Goal: Task Accomplishment & Management: Manage account settings

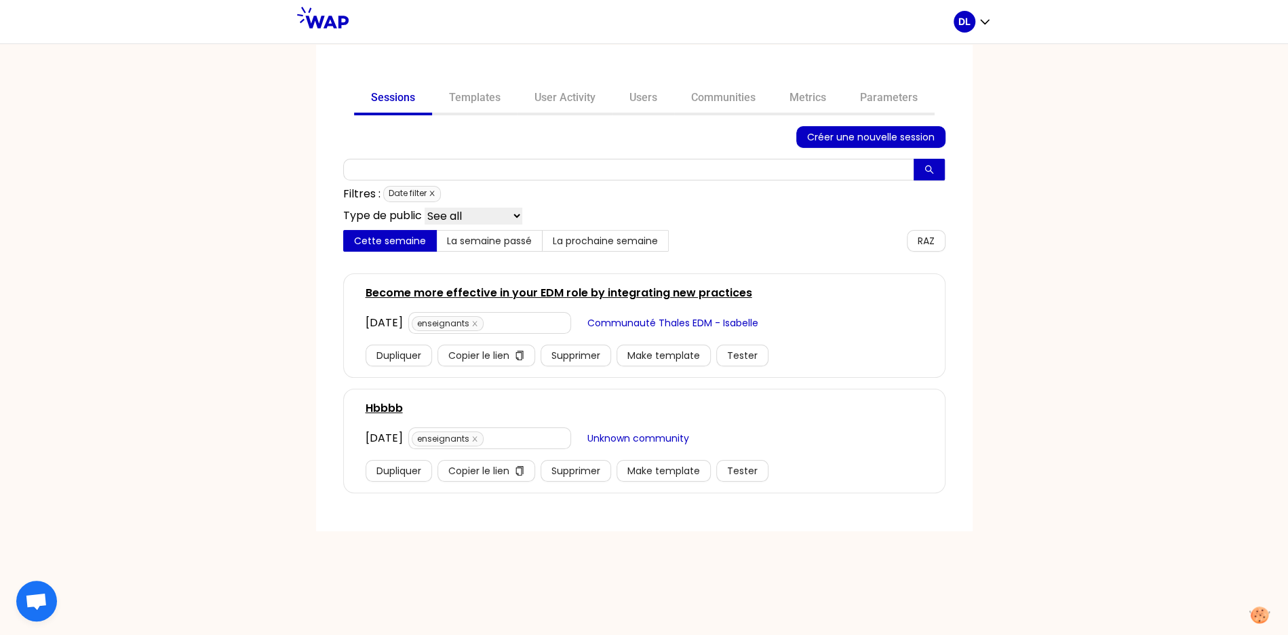
click at [433, 192] on icon "close" at bounding box center [431, 193] width 5 height 5
click at [596, 288] on link "Become more effective in your EDM role by integrating new practices" at bounding box center [559, 293] width 387 height 16
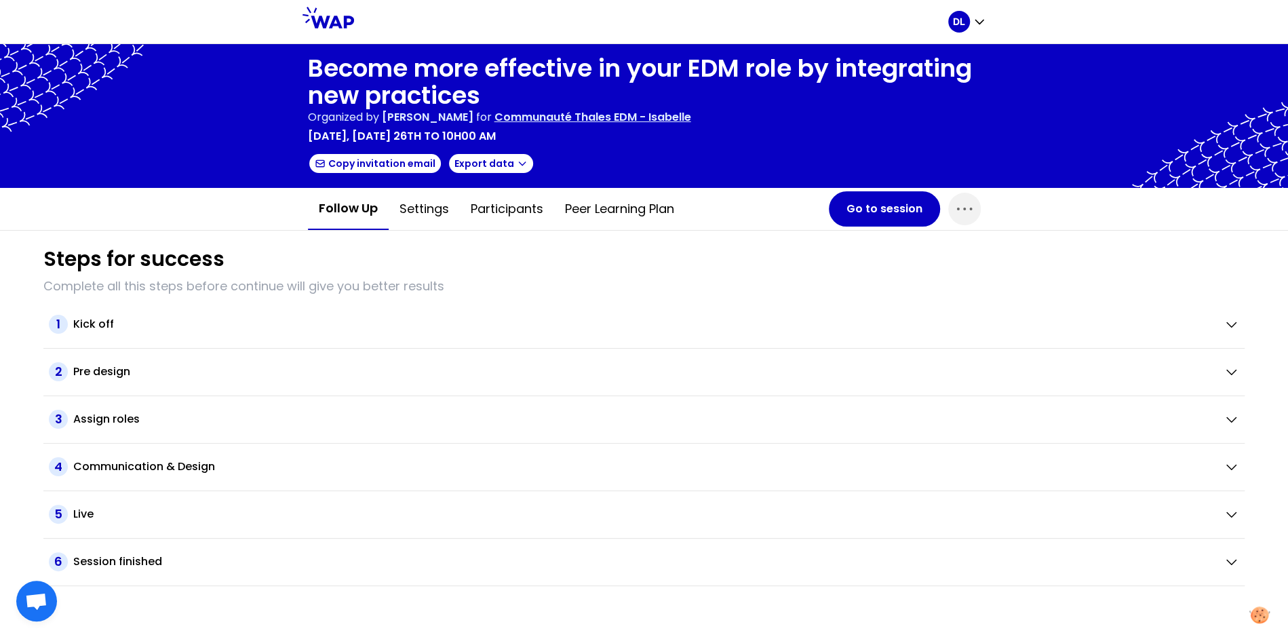
click at [615, 116] on p "Communauté Thales EDM - Isabelle" at bounding box center [593, 117] width 197 height 16
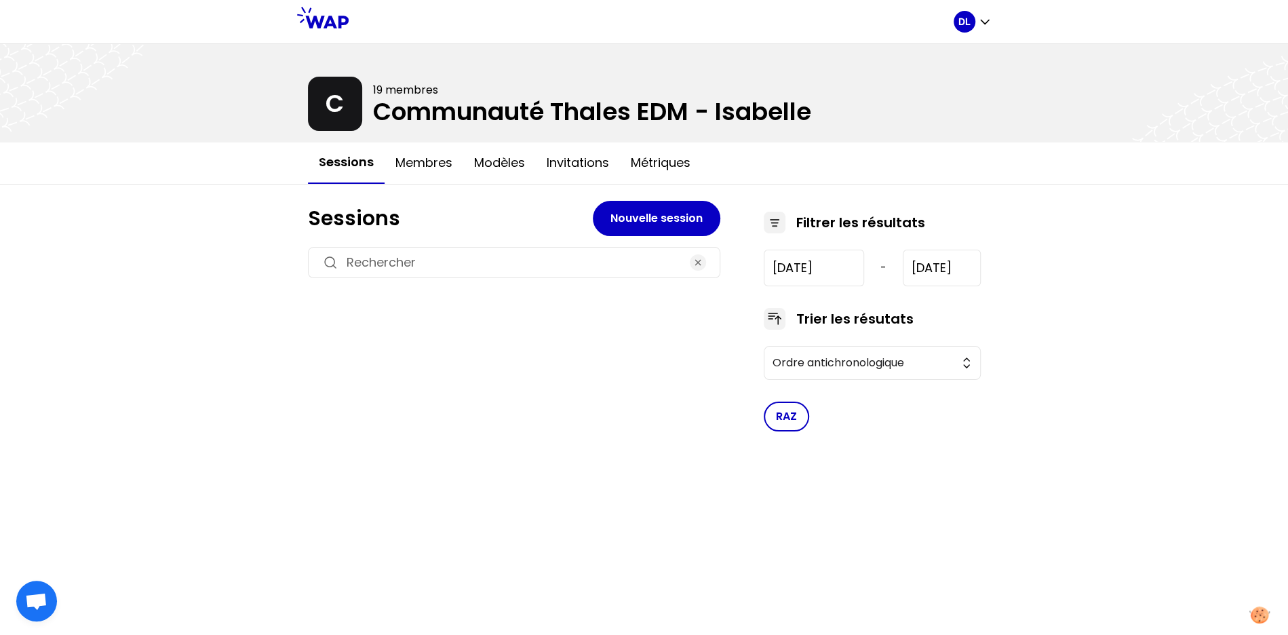
type input "2024-12-5"
type input "2025-9-3"
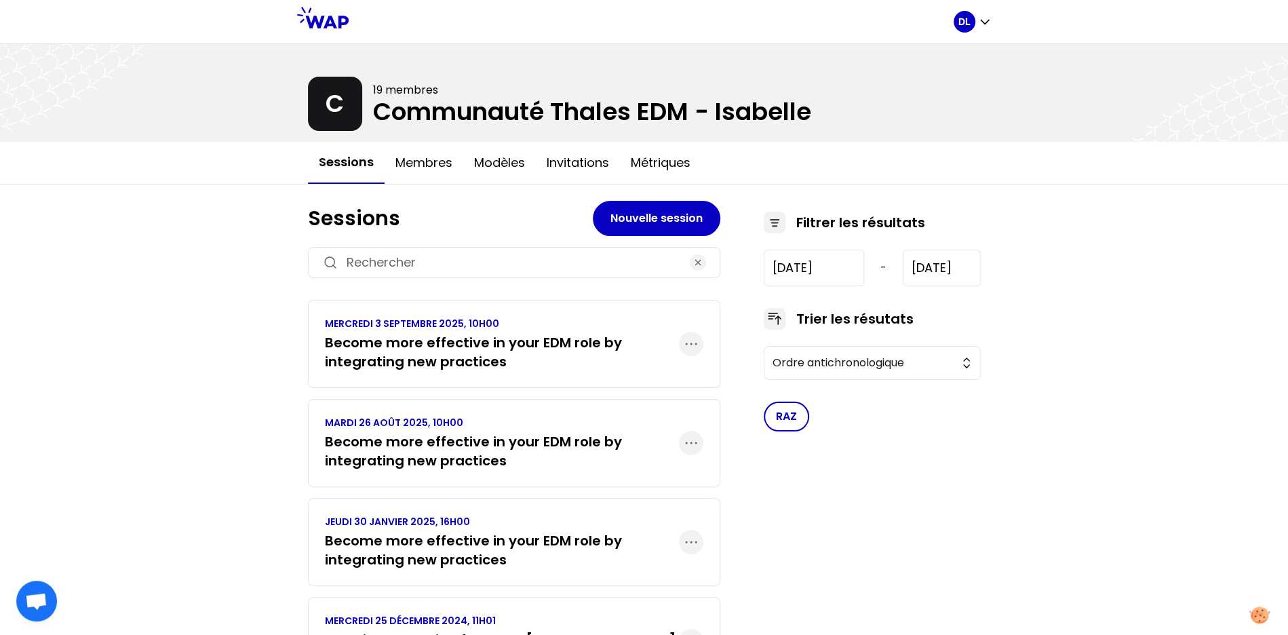
click at [493, 372] on div "MERCREDI 3 SEPTEMBRE 2025, 10H00 Become more effective in your EDM role by inte…" at bounding box center [514, 344] width 413 height 88
click at [497, 358] on h3 "Become more effective in your EDM role by integrating new practices" at bounding box center [502, 352] width 354 height 38
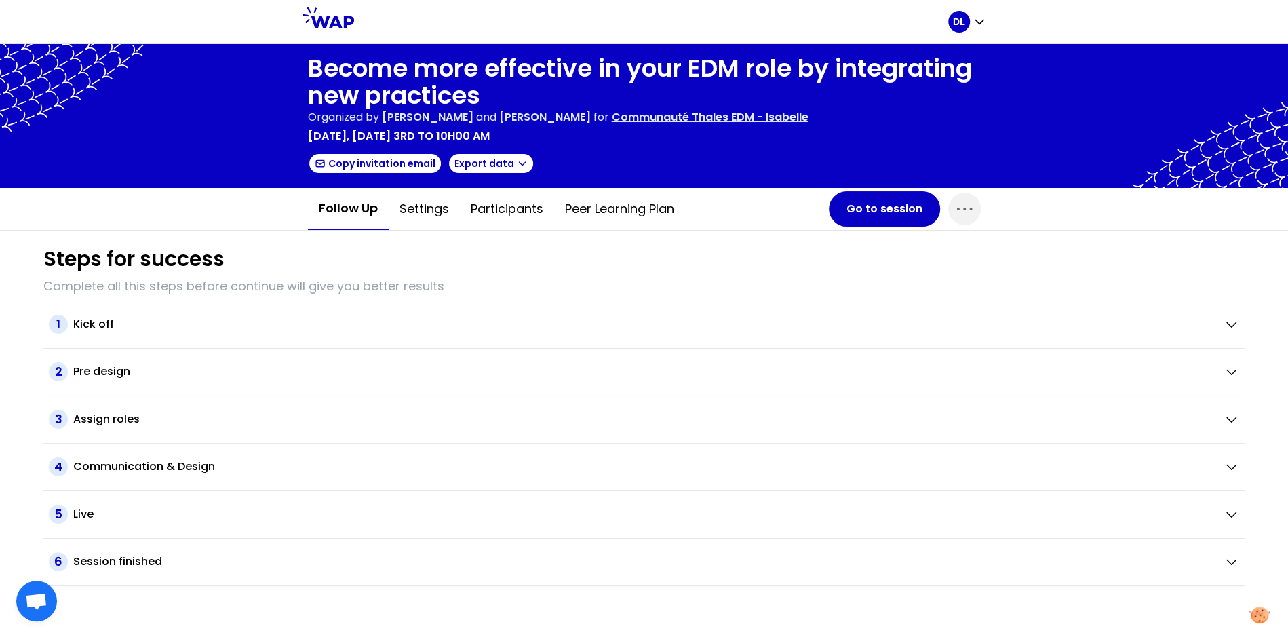
click at [79, 254] on h1 "Steps for success" at bounding box center [133, 259] width 181 height 24
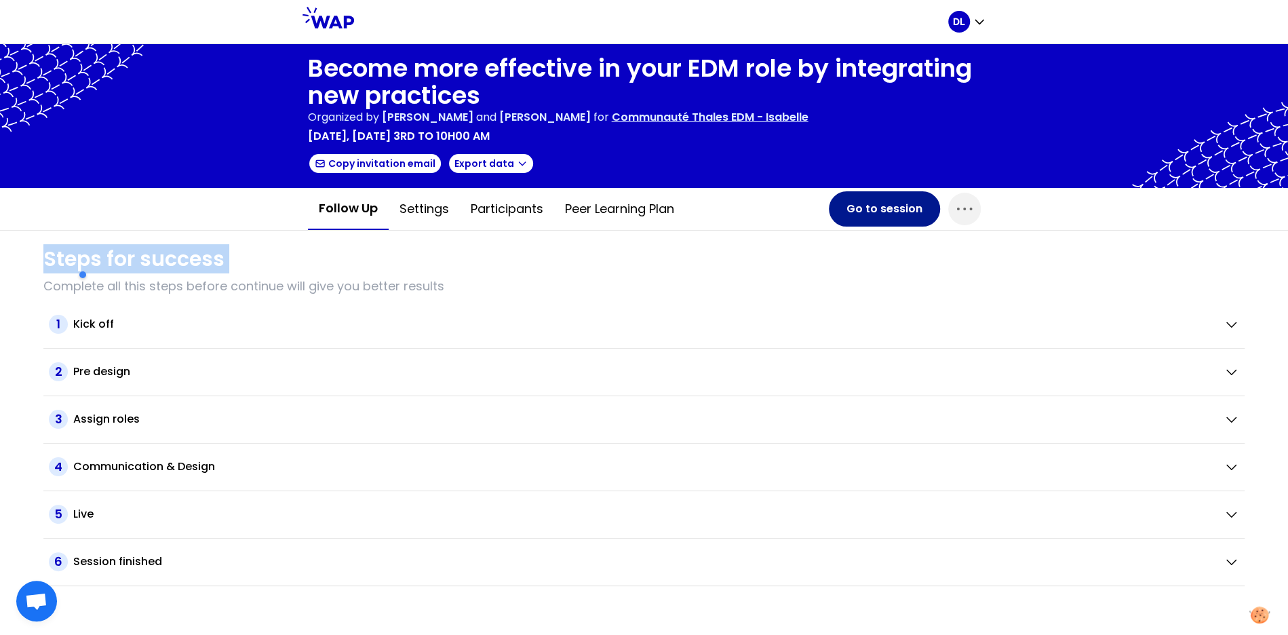
click at [876, 208] on button "Go to session" at bounding box center [884, 208] width 111 height 35
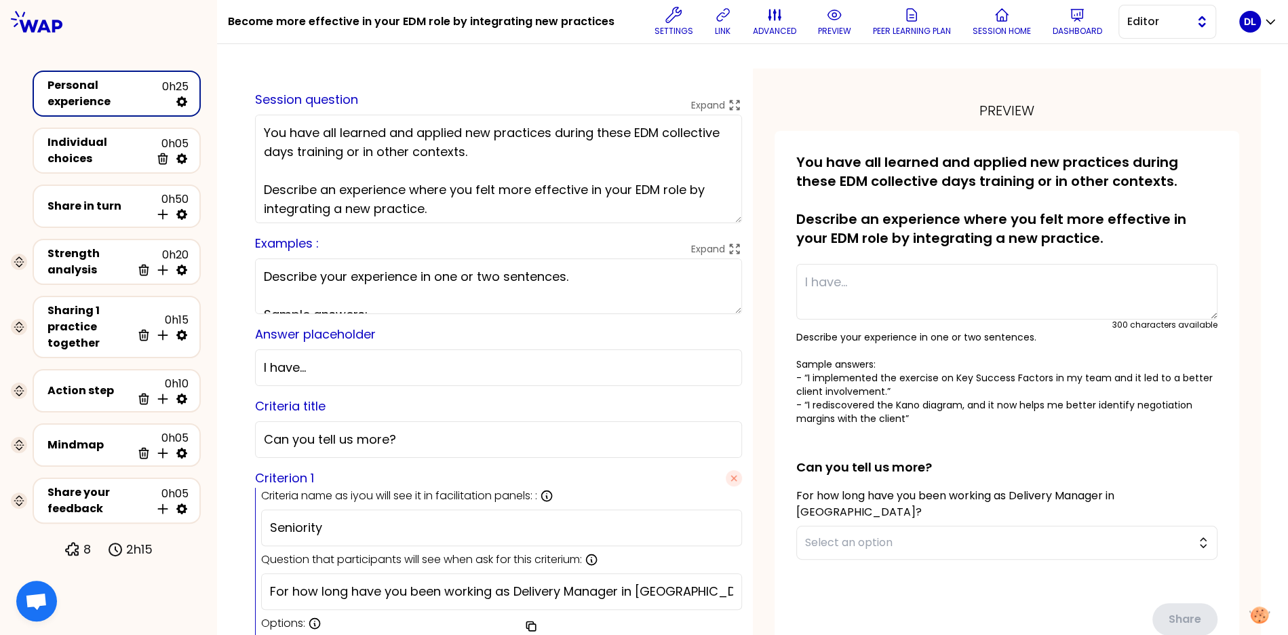
click at [1141, 26] on span "Editor" at bounding box center [1158, 22] width 61 height 16
click at [1137, 71] on li "Facilitator" at bounding box center [1167, 77] width 96 height 22
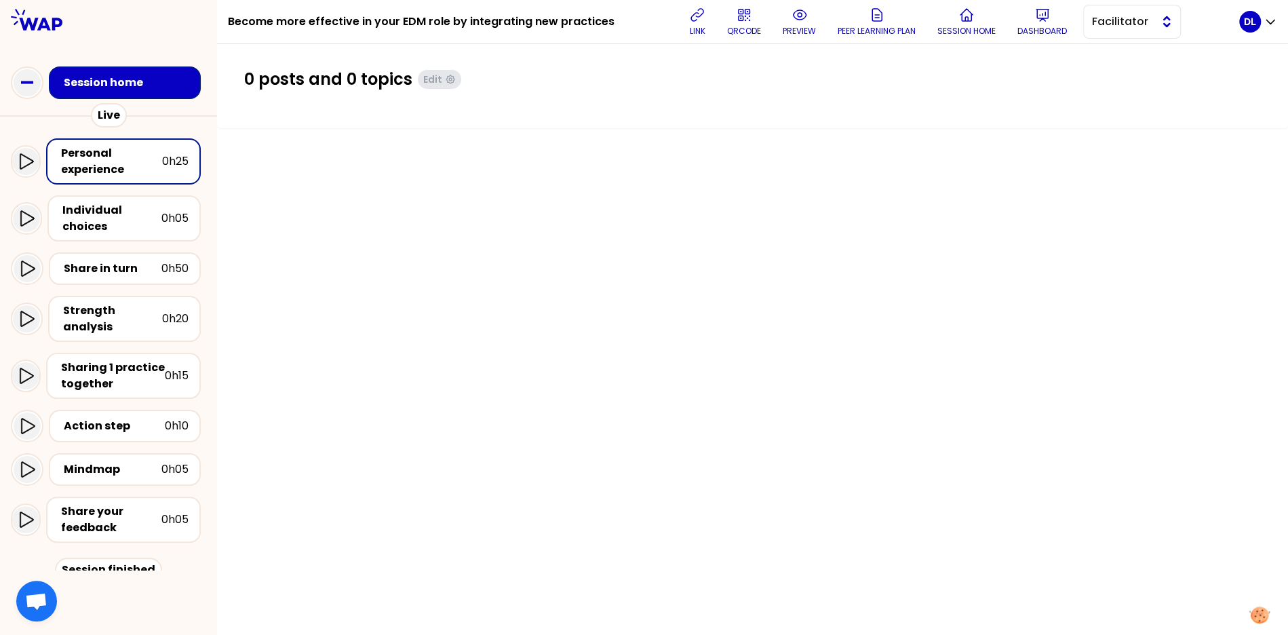
click at [1119, 20] on span "Facilitator" at bounding box center [1122, 22] width 61 height 16
click at [1111, 54] on span "Editor" at bounding box center [1140, 55] width 58 height 16
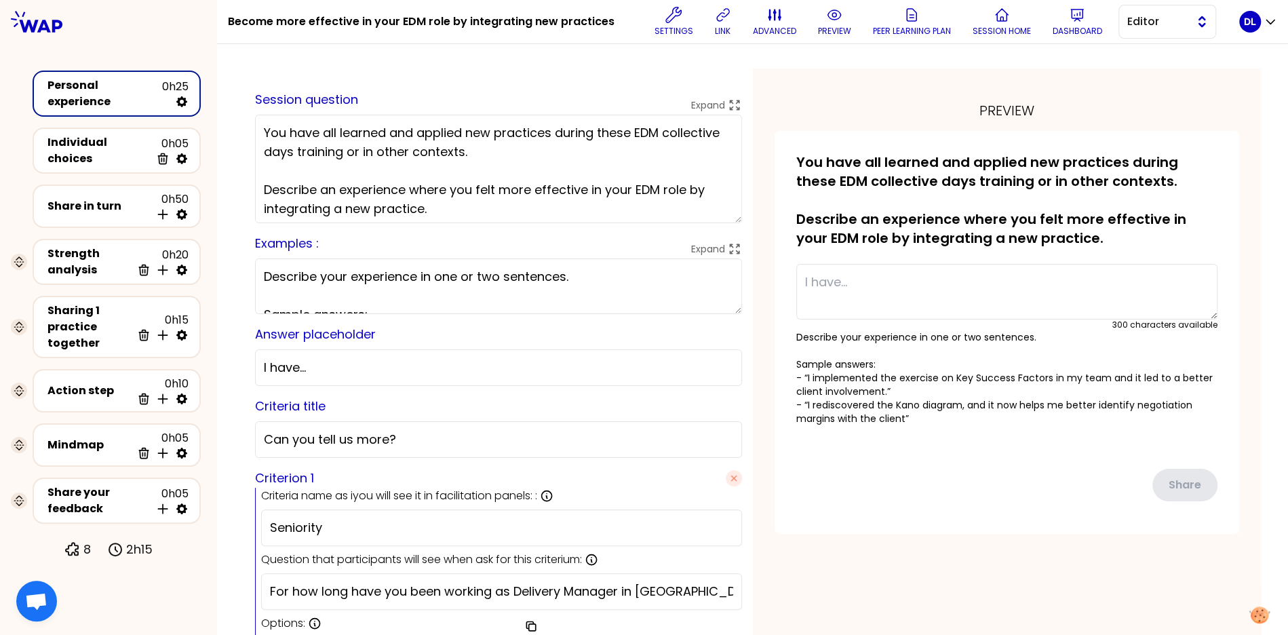
click at [1165, 16] on span "Editor" at bounding box center [1158, 22] width 61 height 16
click at [1151, 82] on span "Facilitator" at bounding box center [1176, 77] width 58 height 16
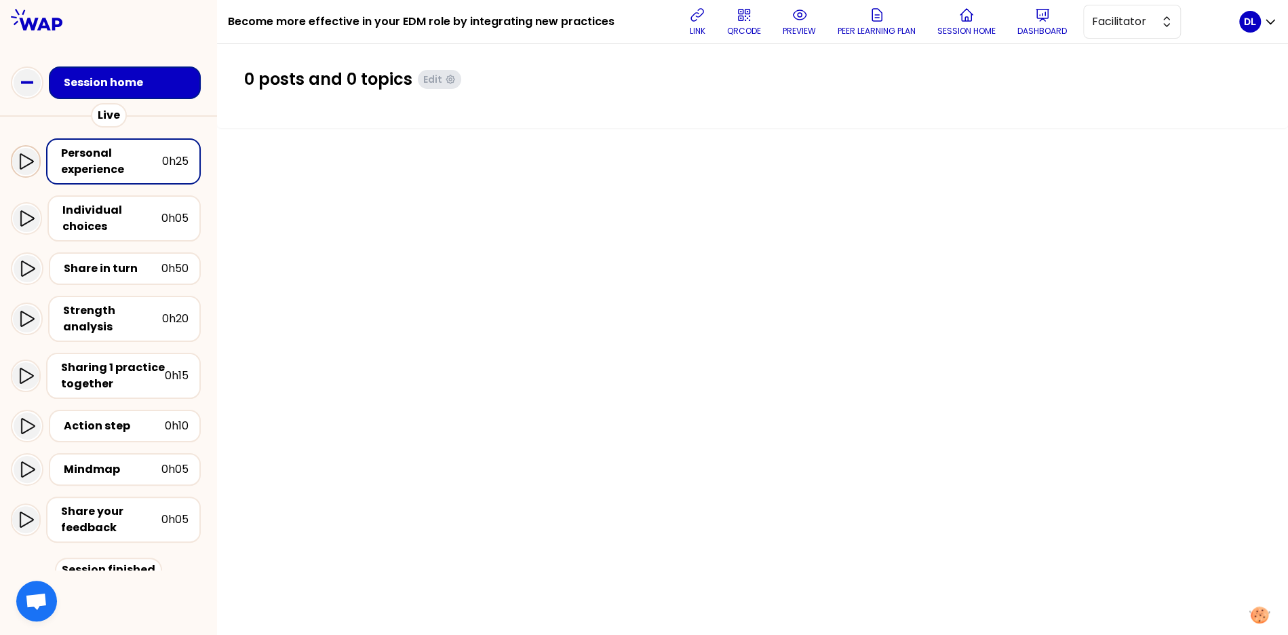
click at [18, 162] on icon at bounding box center [26, 161] width 16 height 16
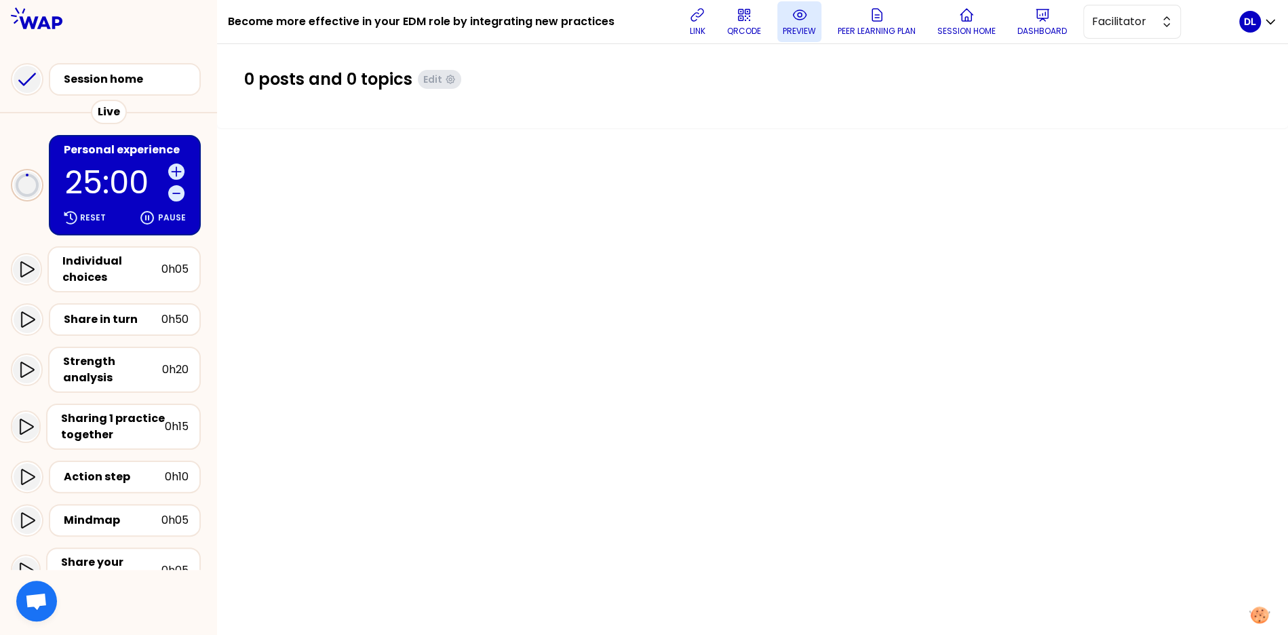
click at [784, 26] on p "preview" at bounding box center [799, 31] width 33 height 11
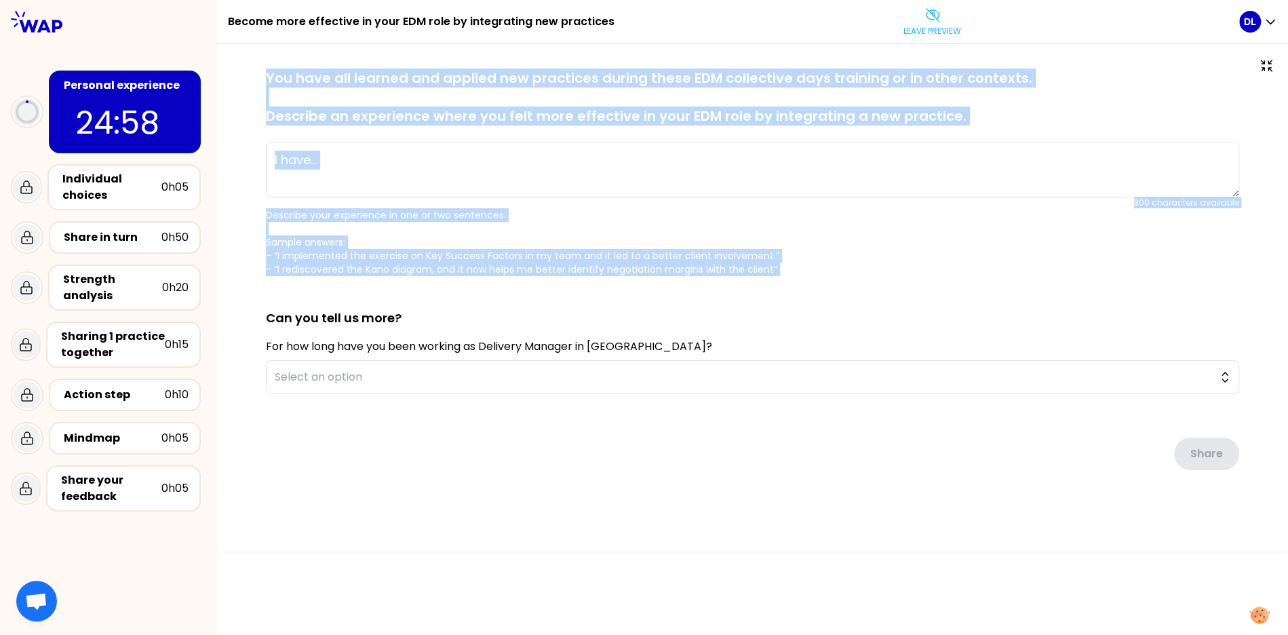
drag, startPoint x: 258, startPoint y: 73, endPoint x: 775, endPoint y: 320, distance: 572.3
click at [773, 318] on div "saved You have all learned and applied new practices during these EDM collectiv…" at bounding box center [752, 297] width 1017 height 456
click at [925, 20] on icon at bounding box center [933, 15] width 16 height 16
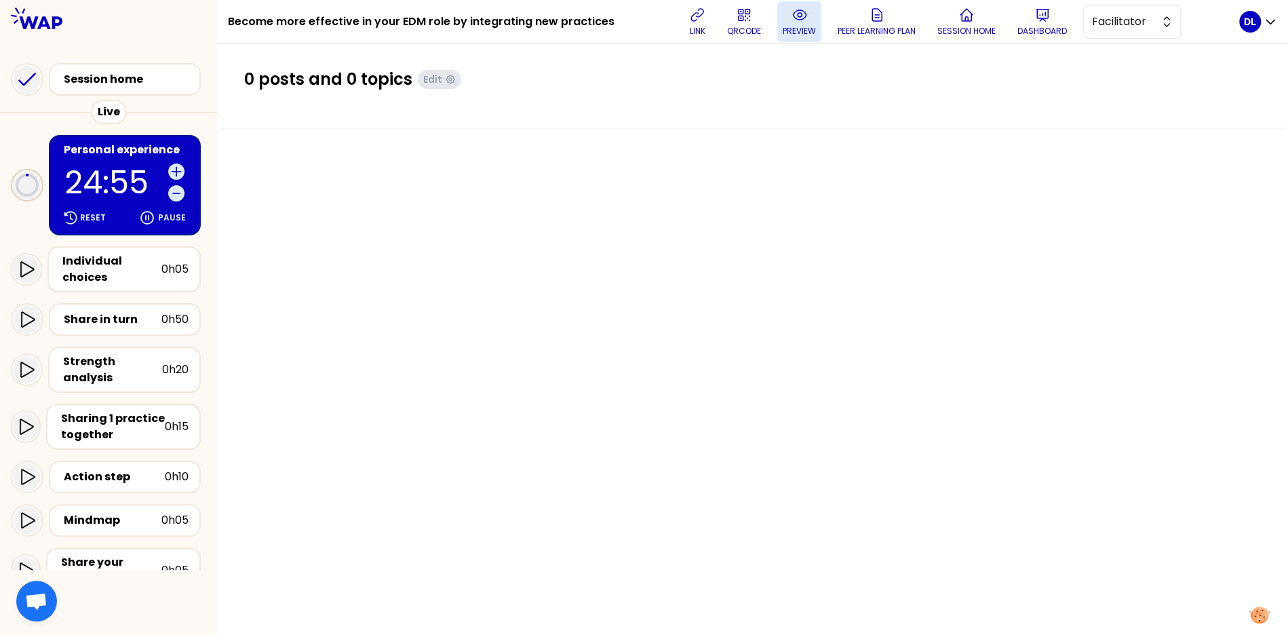
click at [783, 26] on p "preview" at bounding box center [799, 31] width 33 height 11
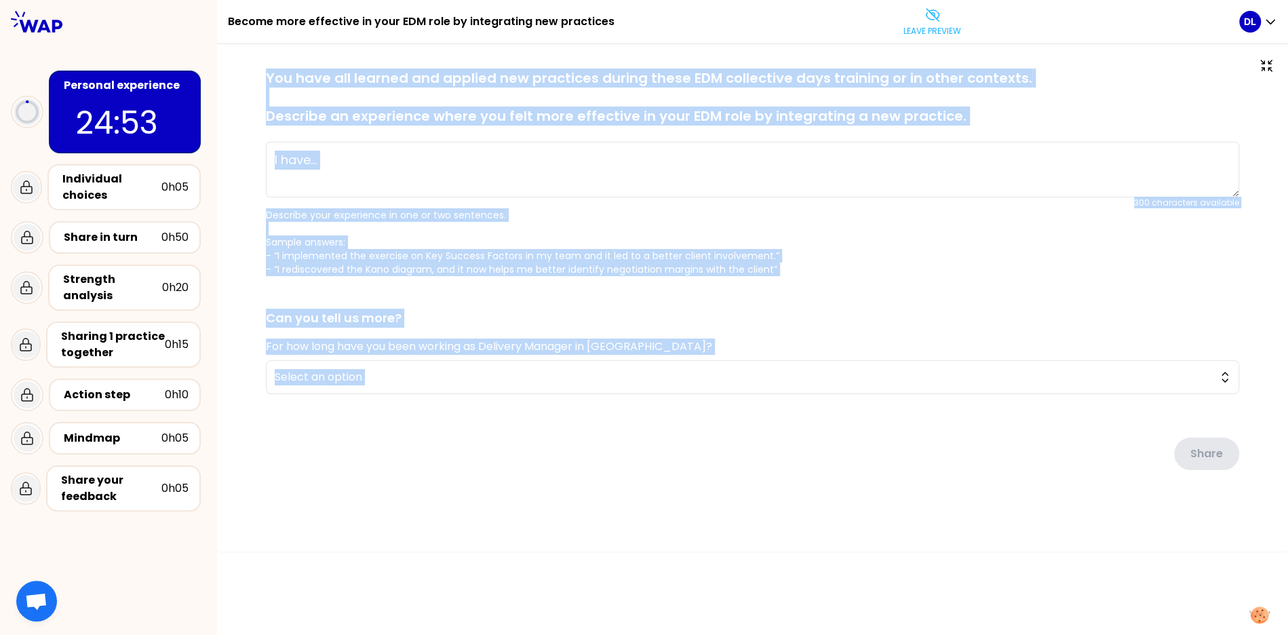
drag, startPoint x: 266, startPoint y: 79, endPoint x: 583, endPoint y: 400, distance: 451.0
click at [583, 400] on form "saved You have all learned and applied new practices during these EDM collectiv…" at bounding box center [753, 275] width 974 height 413
click at [941, 19] on button "Leave preview" at bounding box center [932, 21] width 69 height 41
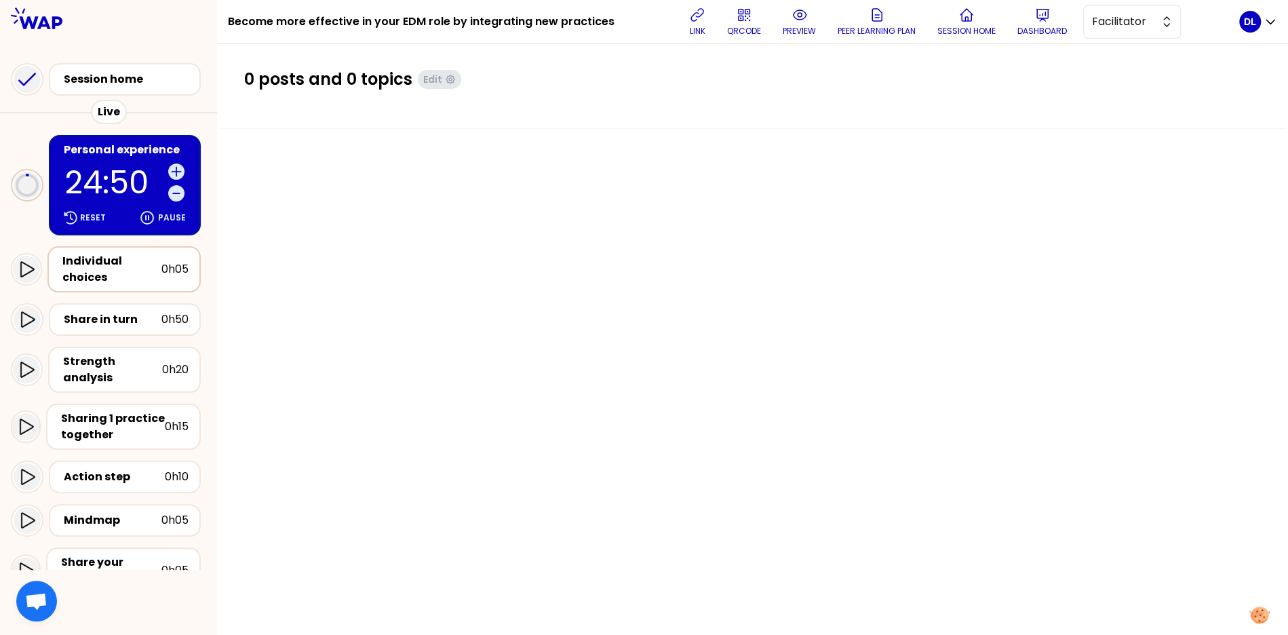
click at [96, 284] on div "Individual choices" at bounding box center [111, 269] width 99 height 33
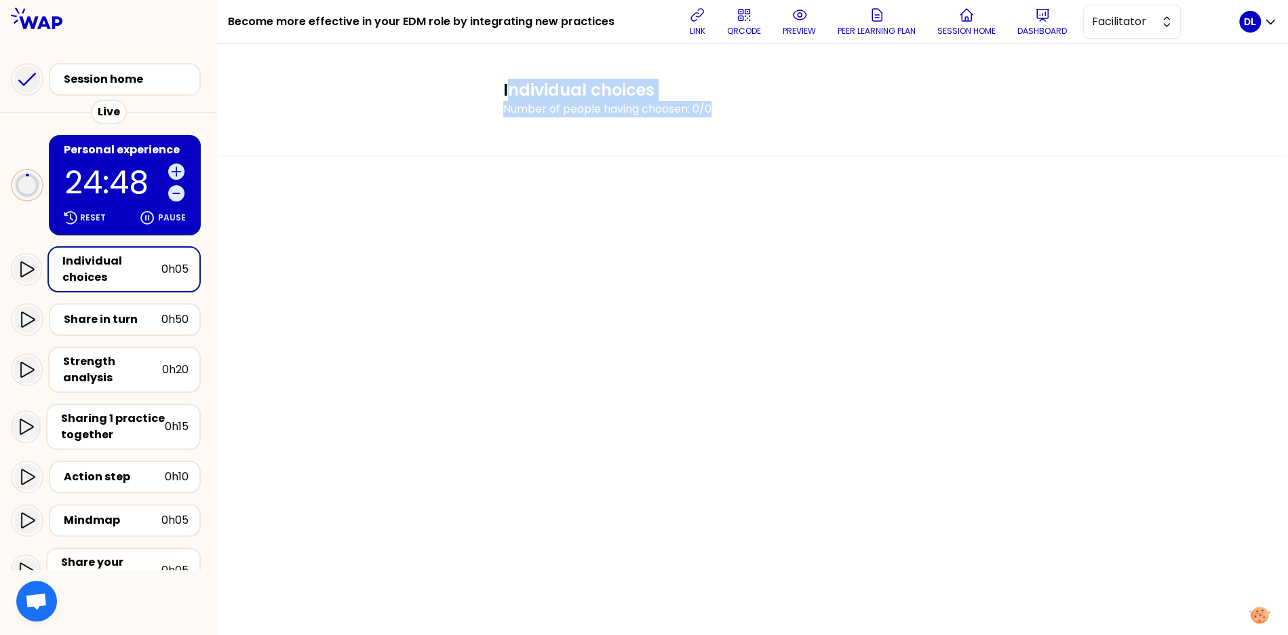
drag, startPoint x: 506, startPoint y: 90, endPoint x: 736, endPoint y: 114, distance: 231.2
click at [736, 114] on div "Individual choices Number of people having choosen: 0/0" at bounding box center [753, 99] width 521 height 60
click at [508, 93] on h1 "Individual choices" at bounding box center [752, 90] width 499 height 22
drag, startPoint x: 501, startPoint y: 89, endPoint x: 775, endPoint y: 132, distance: 277.4
click at [775, 132] on div "Individual choices Number of people having choosen: 0/0" at bounding box center [752, 99] width 1071 height 111
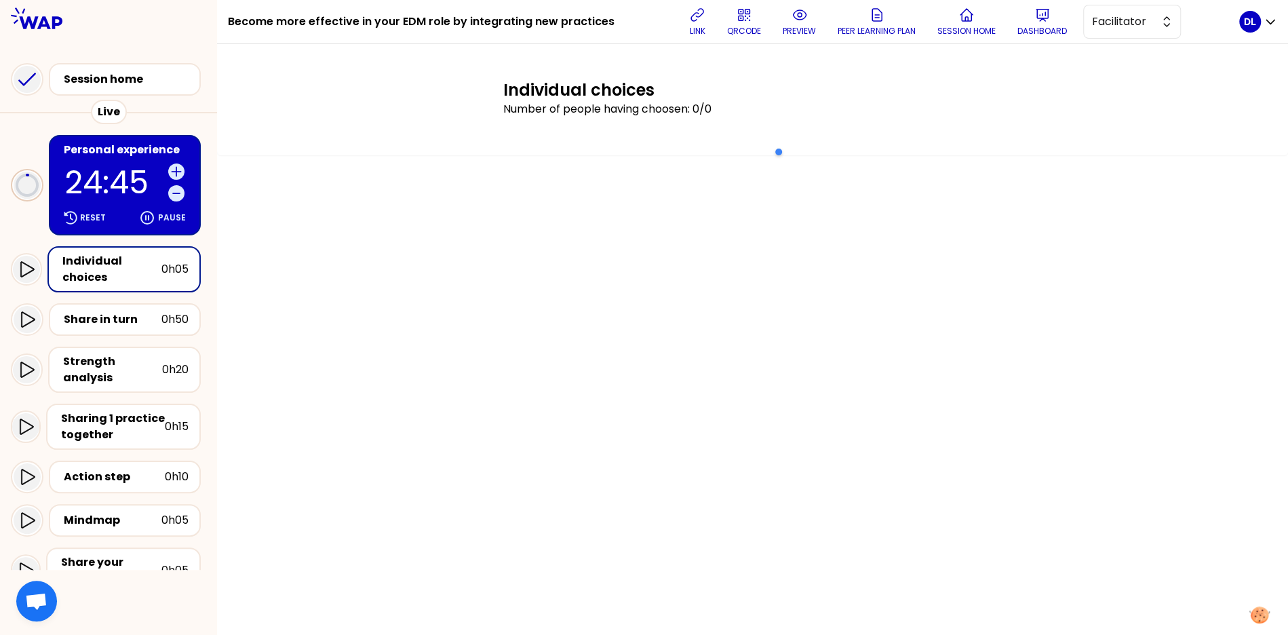
click at [92, 168] on p "24:45" at bounding box center [114, 182] width 98 height 31
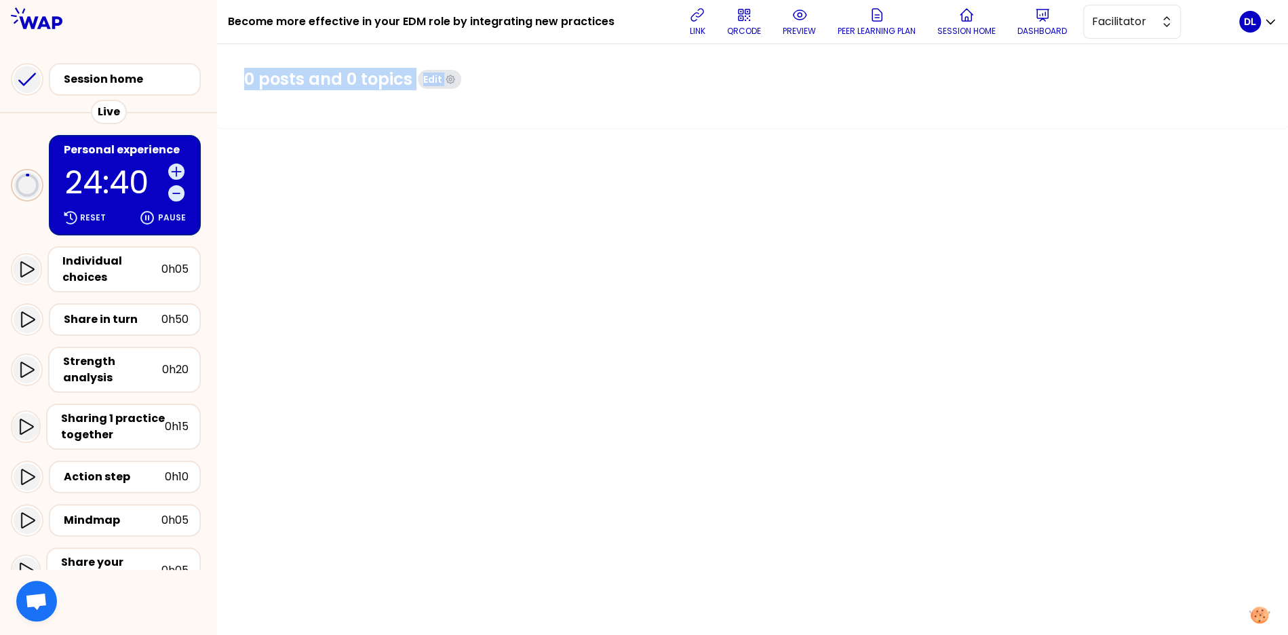
drag, startPoint x: 248, startPoint y: 80, endPoint x: 455, endPoint y: 296, distance: 299.0
click at [455, 296] on div "0 posts and 0 topics Edit" at bounding box center [752, 339] width 1071 height 591
click at [302, 176] on div "0 posts and 0 topics Edit" at bounding box center [752, 339] width 1071 height 591
click at [139, 325] on div "Share in turn" at bounding box center [113, 319] width 98 height 16
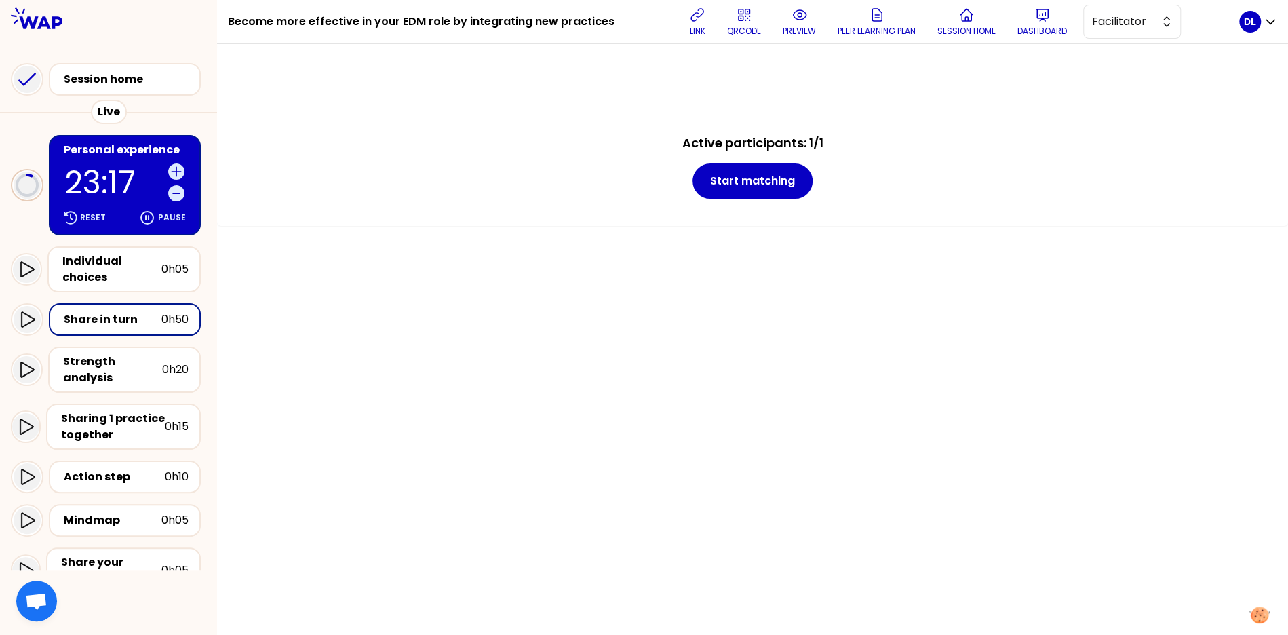
click at [843, 178] on div "Active participants: 1/1 Start matching" at bounding box center [752, 166] width 1017 height 65
click at [816, 39] on button "preview" at bounding box center [800, 21] width 44 height 41
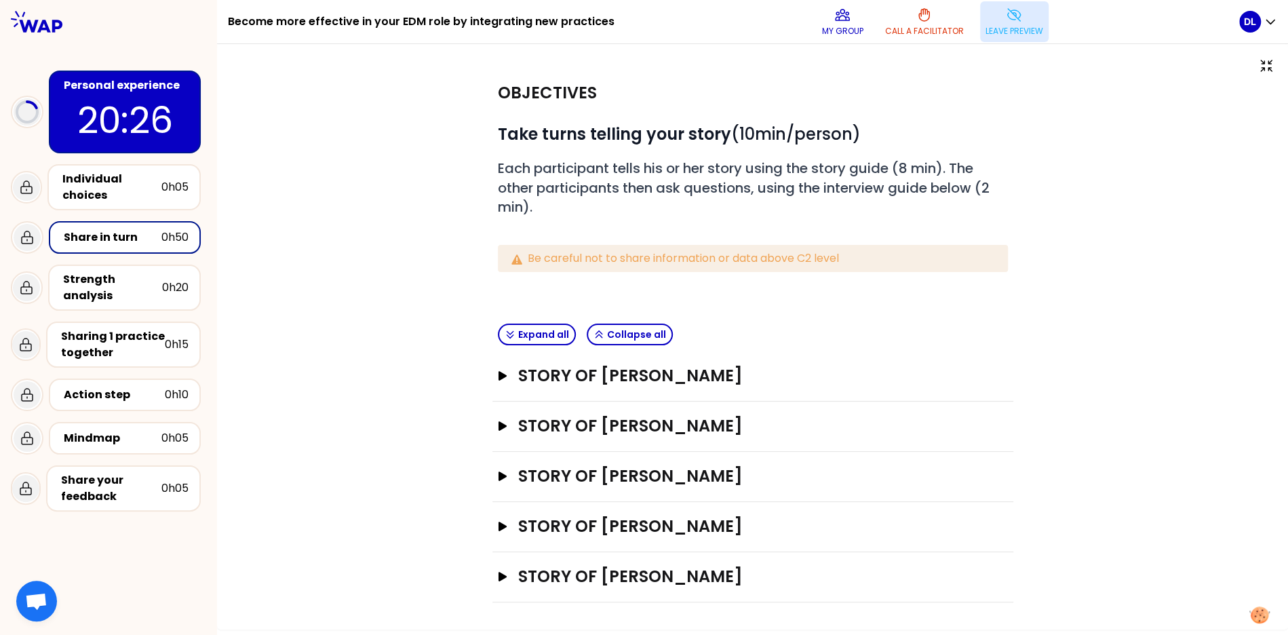
click at [1035, 28] on p "Leave preview" at bounding box center [1015, 31] width 58 height 11
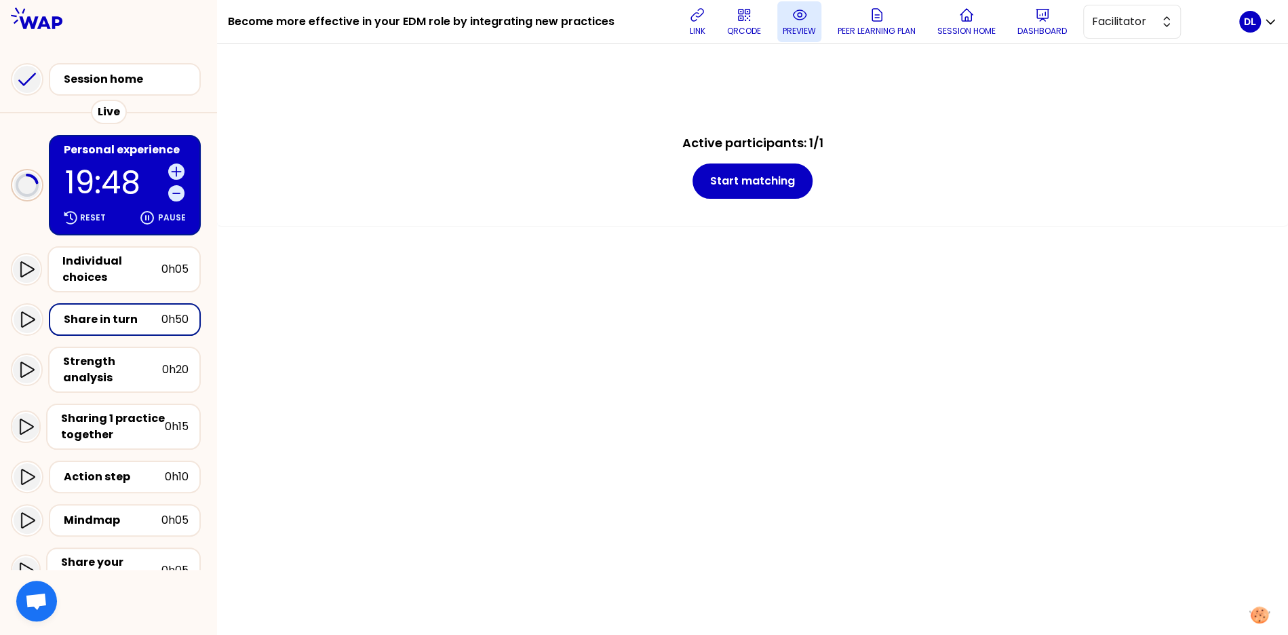
click at [803, 28] on p "preview" at bounding box center [799, 31] width 33 height 11
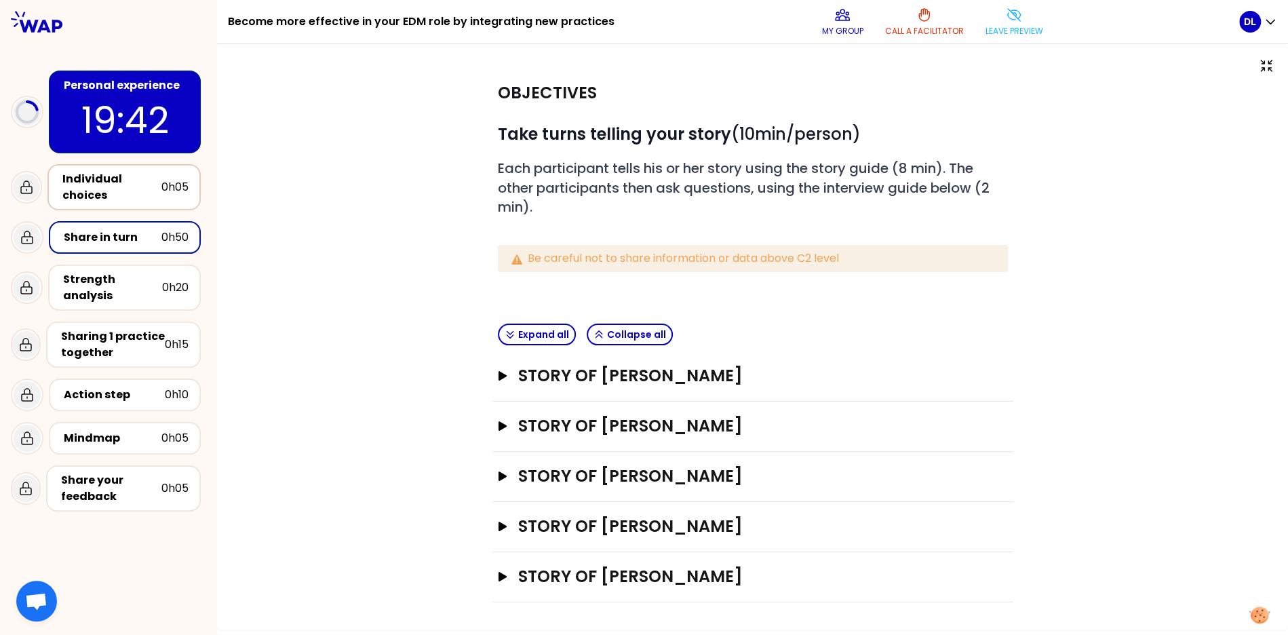
click at [128, 184] on div "Individual choices" at bounding box center [111, 187] width 99 height 33
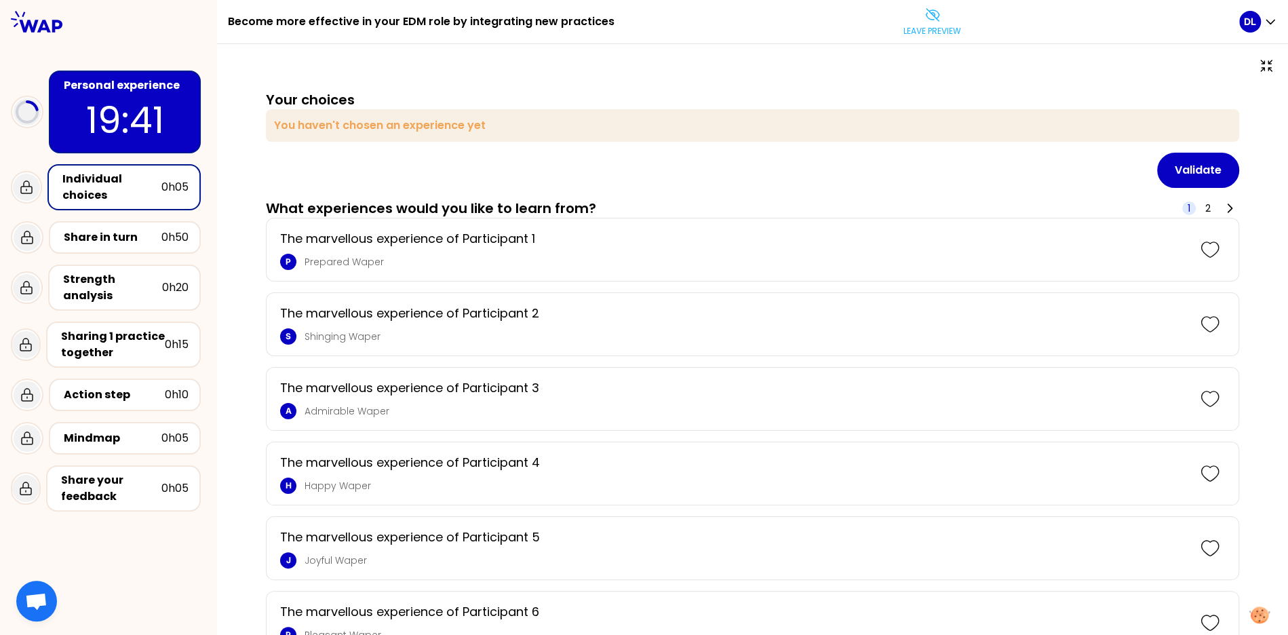
click at [121, 261] on div "Strength analysis 0h20" at bounding box center [108, 287] width 195 height 57
click at [124, 301] on div "Strength analysis" at bounding box center [112, 287] width 99 height 33
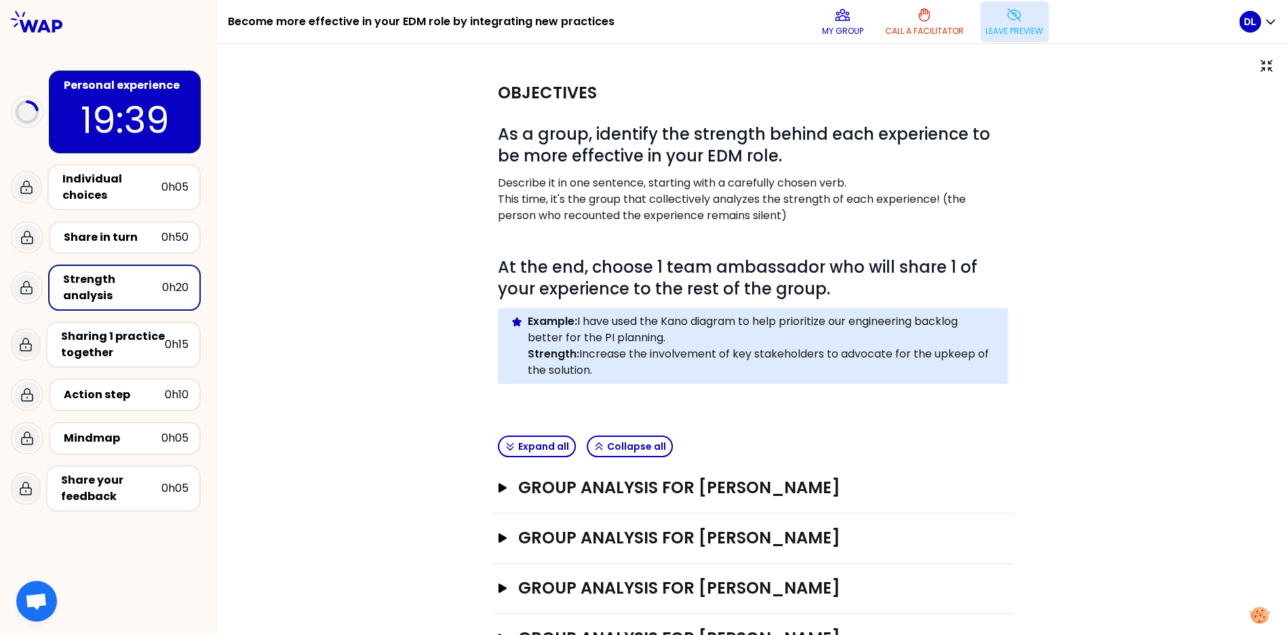
click at [988, 20] on button "Leave preview" at bounding box center [1014, 21] width 69 height 41
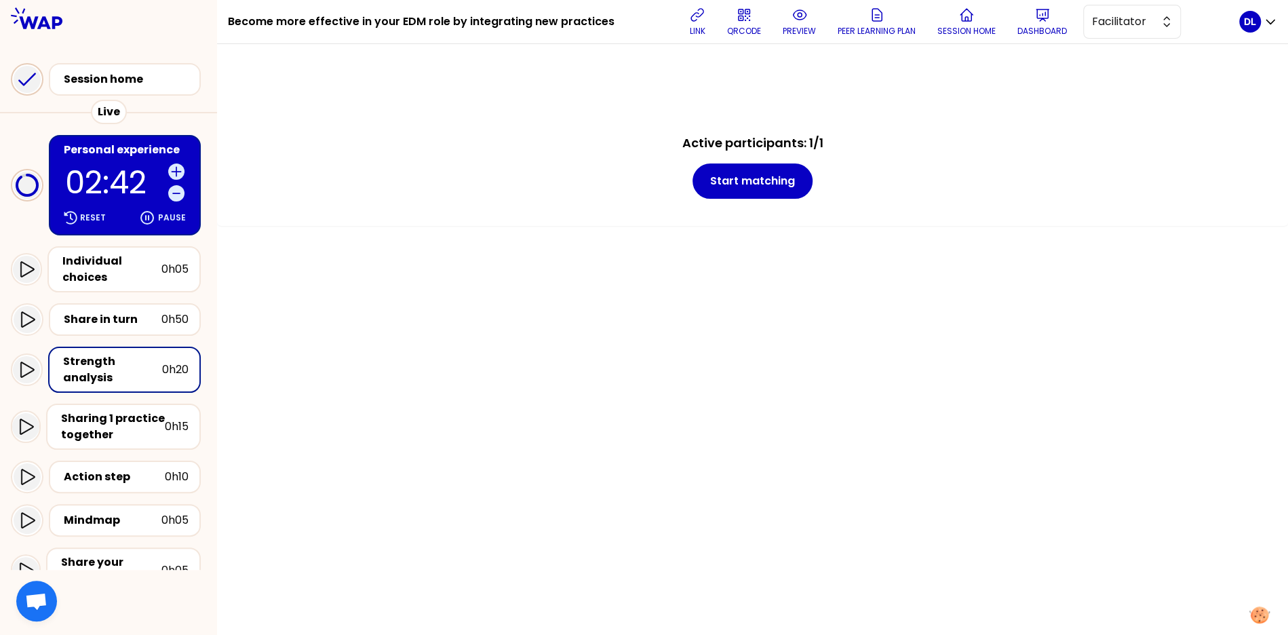
click at [37, 83] on icon at bounding box center [27, 79] width 27 height 27
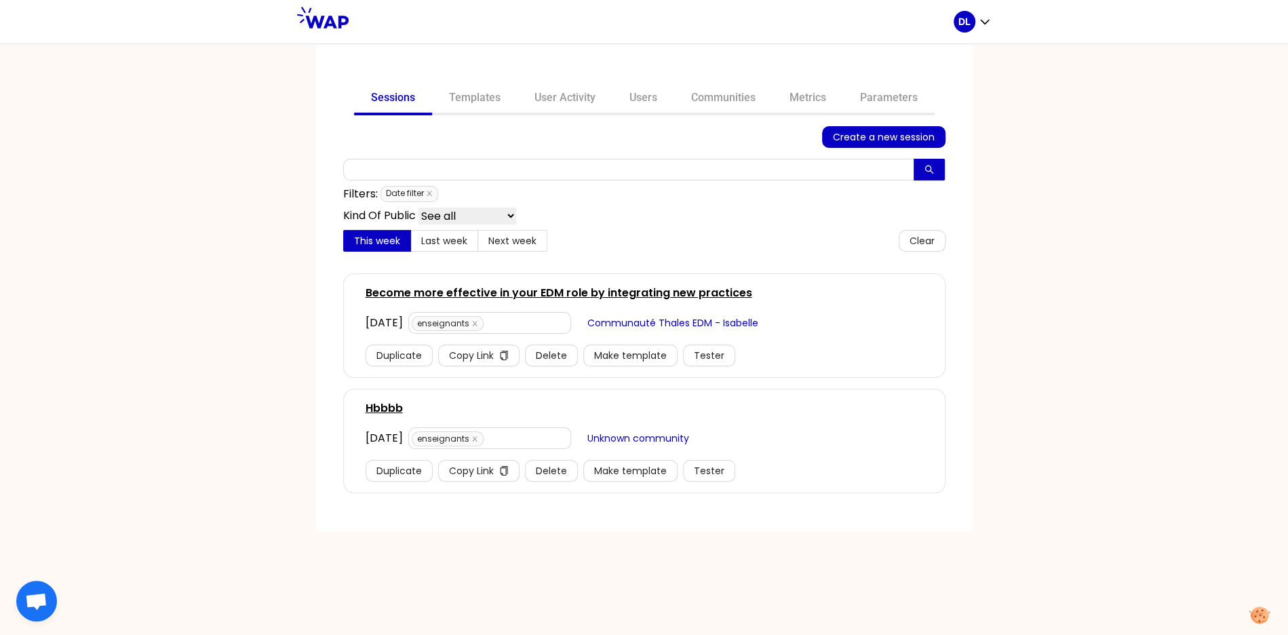
click at [427, 189] on span "Date filter" at bounding box center [410, 194] width 58 height 16
click at [432, 190] on icon "close" at bounding box center [429, 193] width 7 height 7
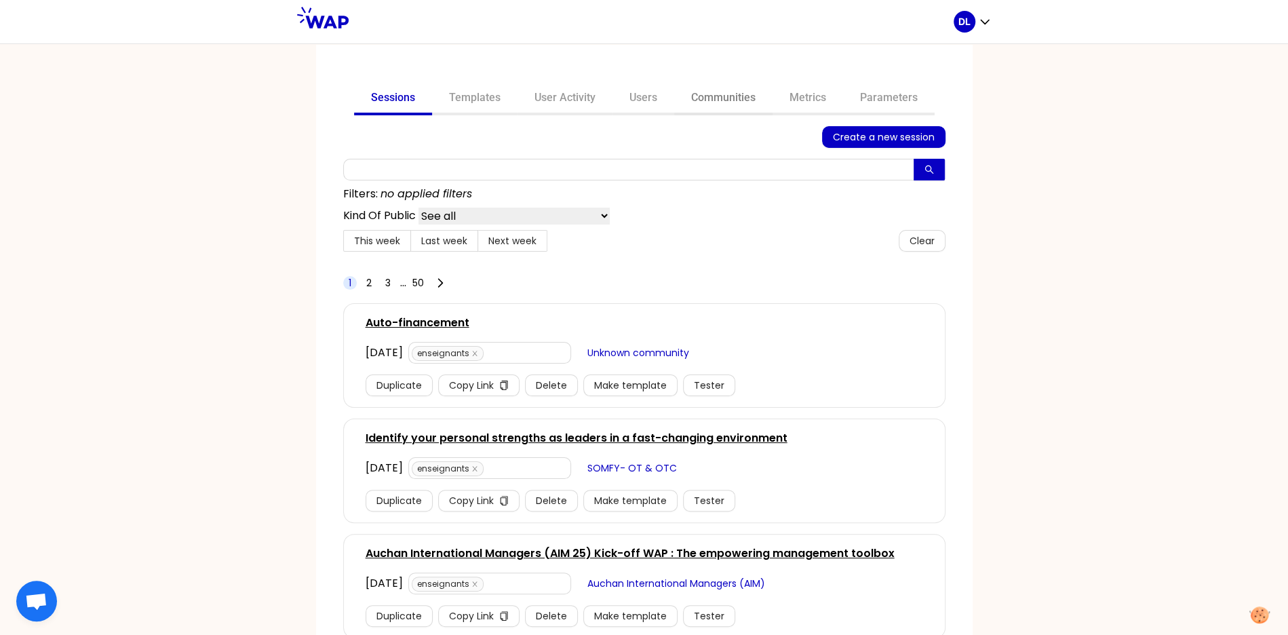
click at [710, 103] on link "Communities" at bounding box center [723, 99] width 98 height 33
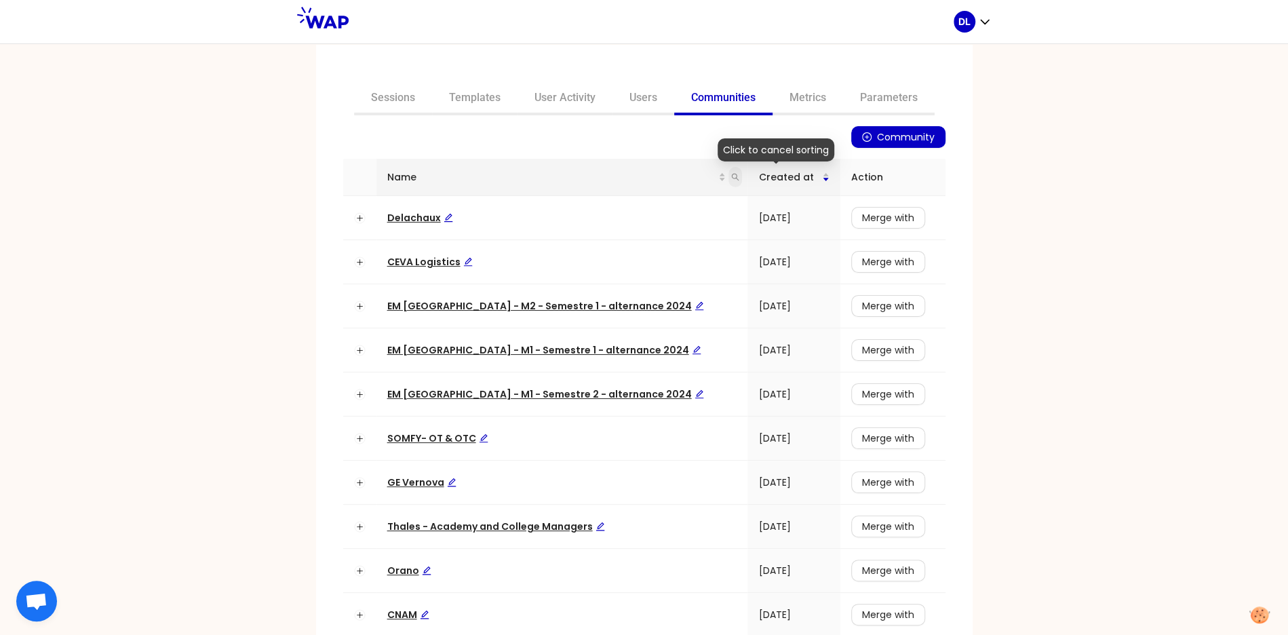
click at [731, 174] on icon "search" at bounding box center [735, 177] width 8 height 8
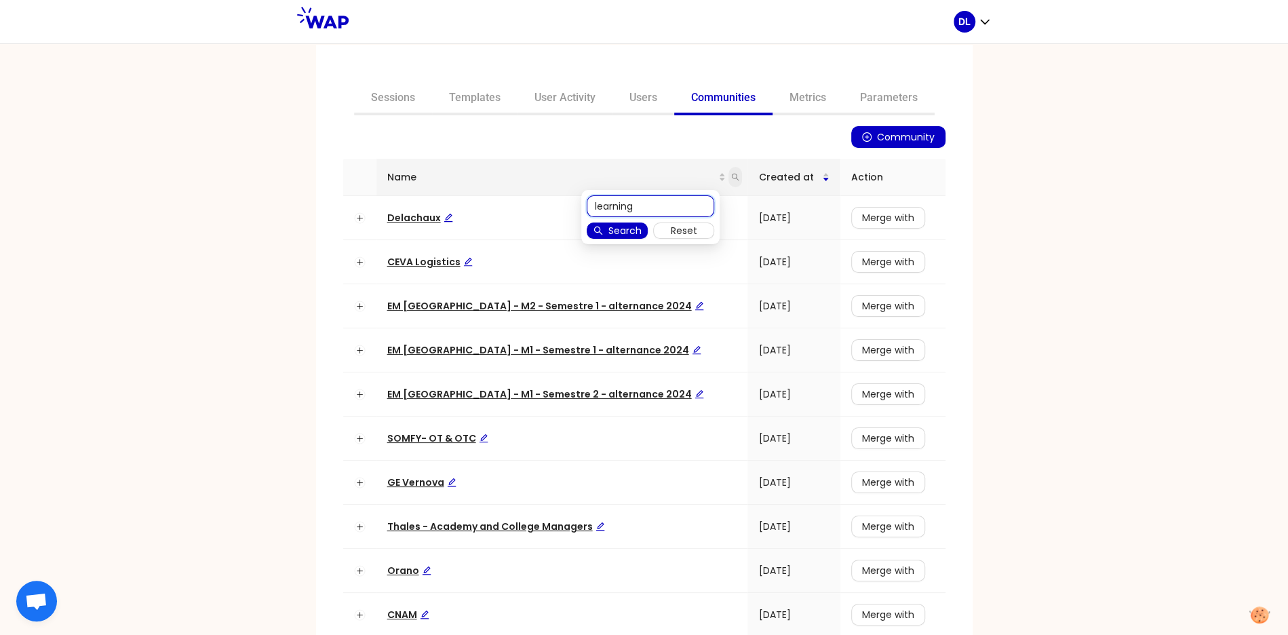
type input "learning"
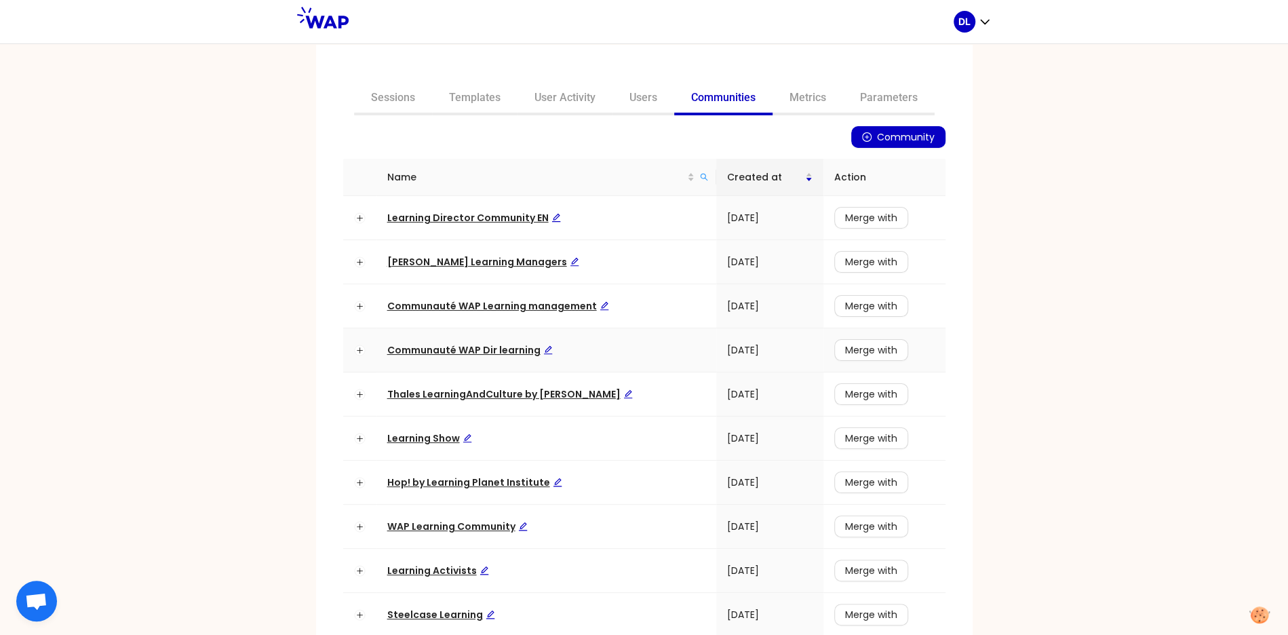
click at [467, 345] on span "Communauté WAP Dir learning" at bounding box center [470, 350] width 166 height 14
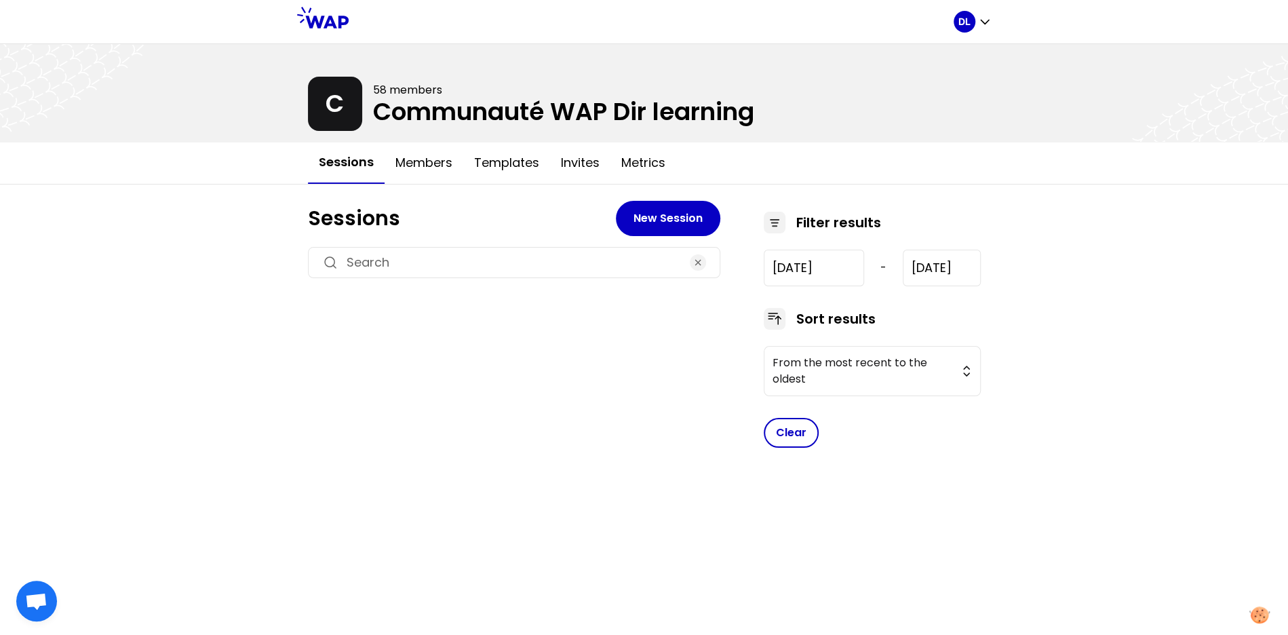
type input "[DATE]"
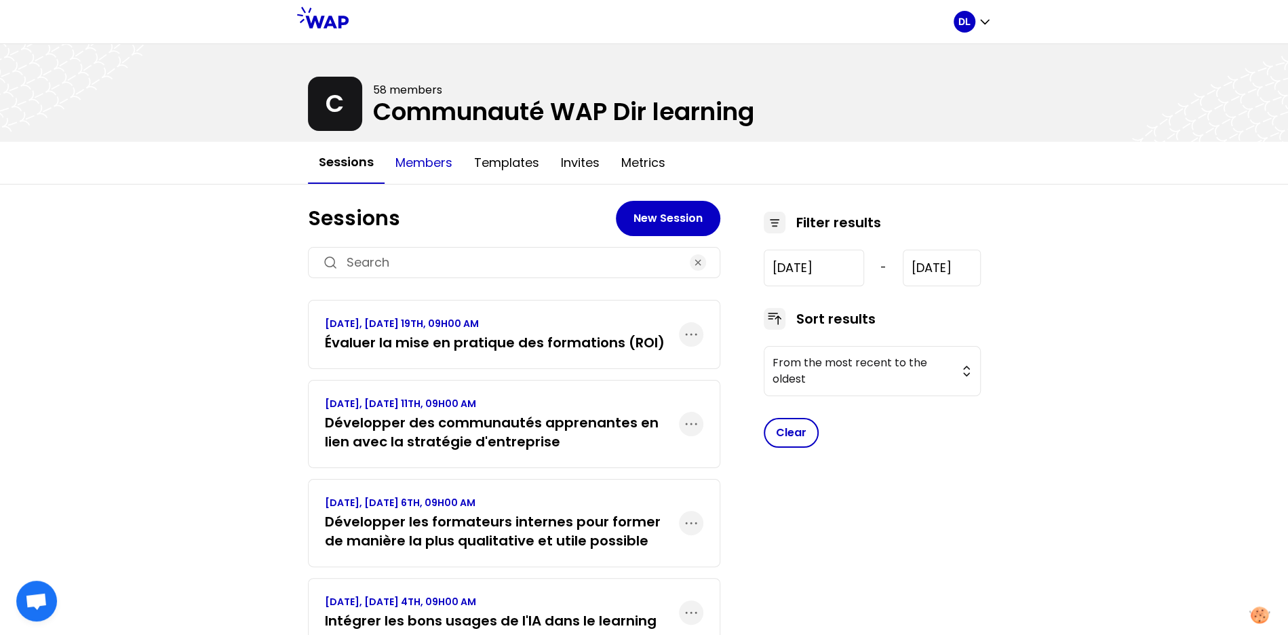
click at [424, 161] on button "Members" at bounding box center [424, 162] width 79 height 41
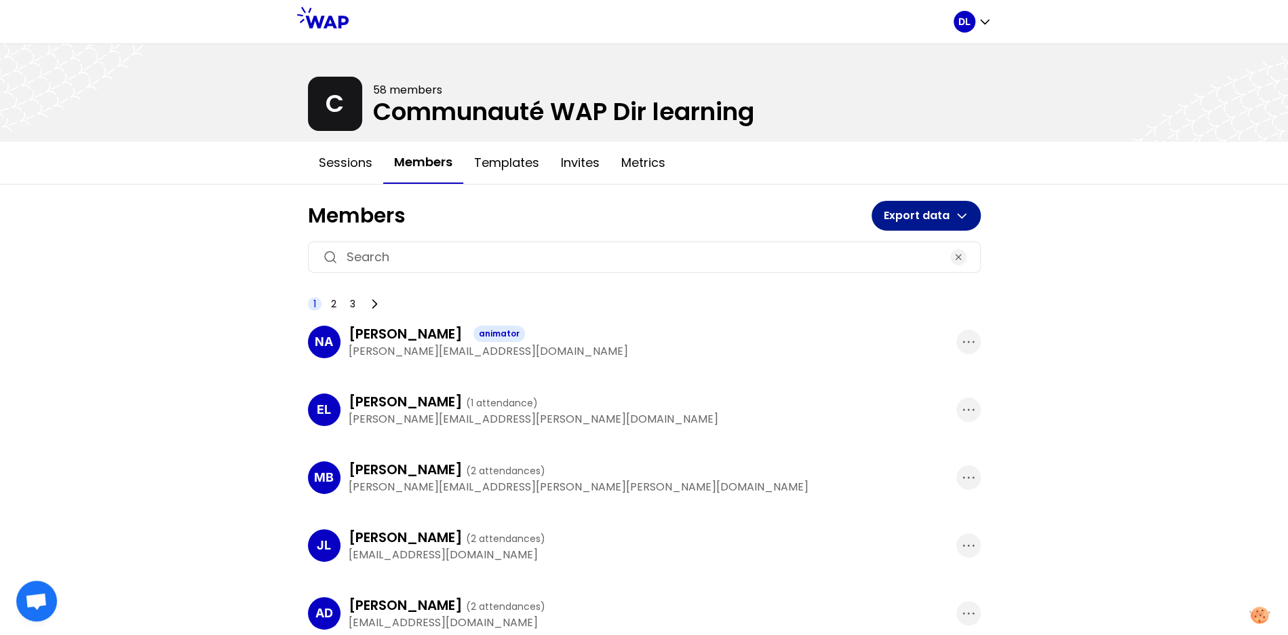
click at [965, 211] on icon "button" at bounding box center [962, 216] width 14 height 14
click at [937, 255] on p "Member list" at bounding box center [937, 251] width 71 height 19
